Goal: Navigation & Orientation: Find specific page/section

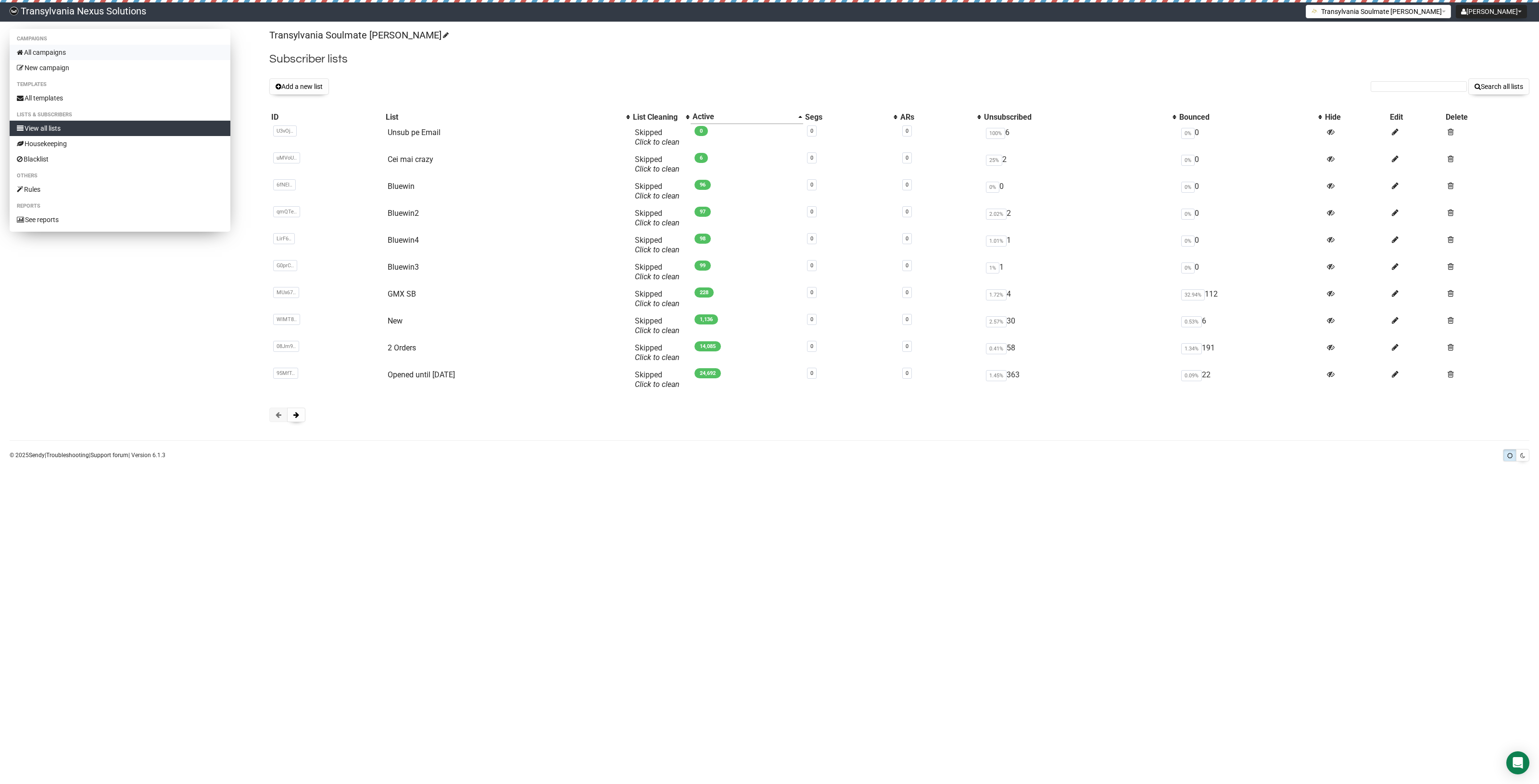
click at [39, 51] on link "All campaigns" at bounding box center [119, 53] width 220 height 16
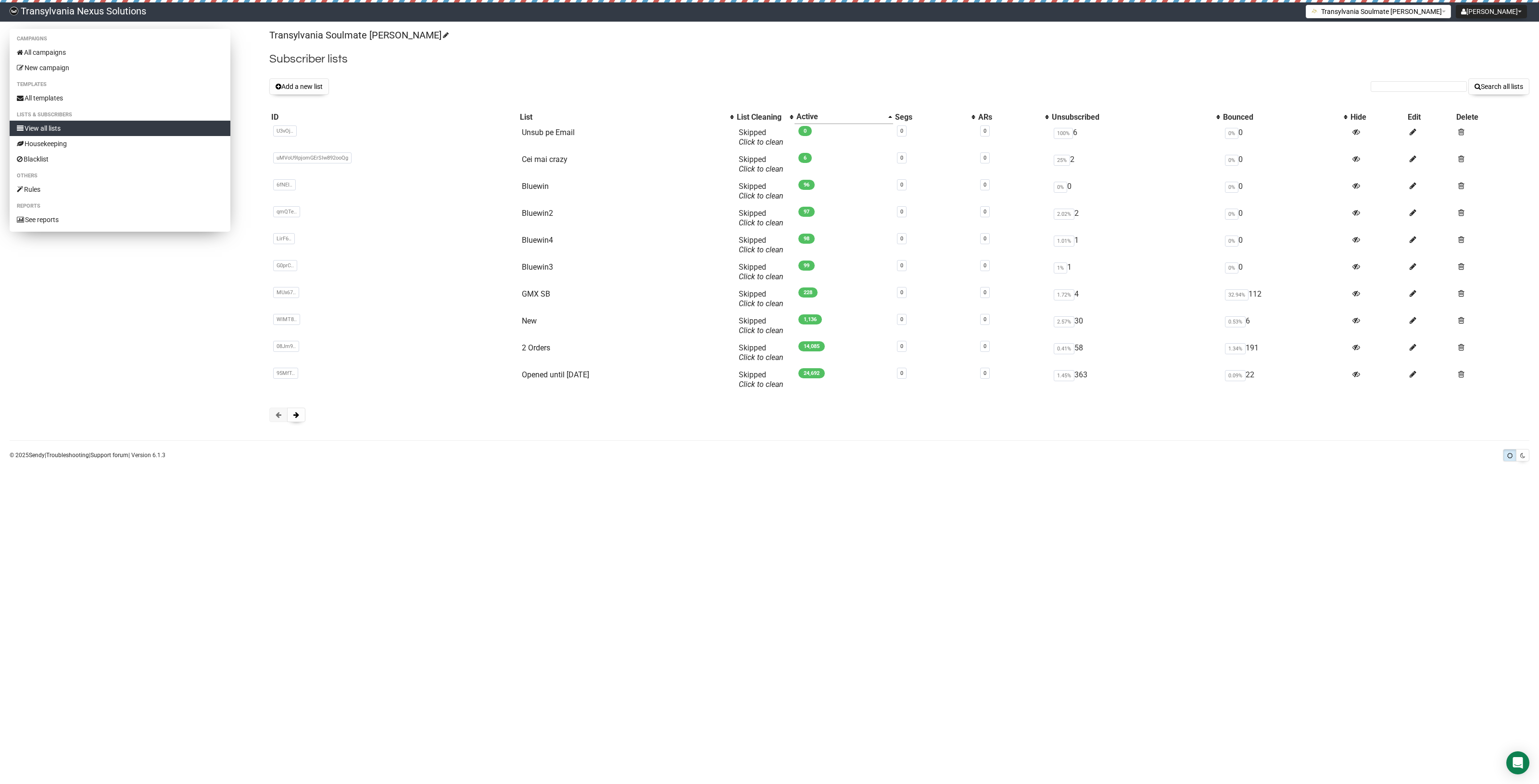
click at [59, 40] on li "Campaigns" at bounding box center [119, 39] width 220 height 11
click at [64, 51] on link "All campaigns" at bounding box center [119, 53] width 220 height 16
click at [90, 51] on link "All campaigns" at bounding box center [119, 53] width 220 height 16
